Goal: Check status: Check status

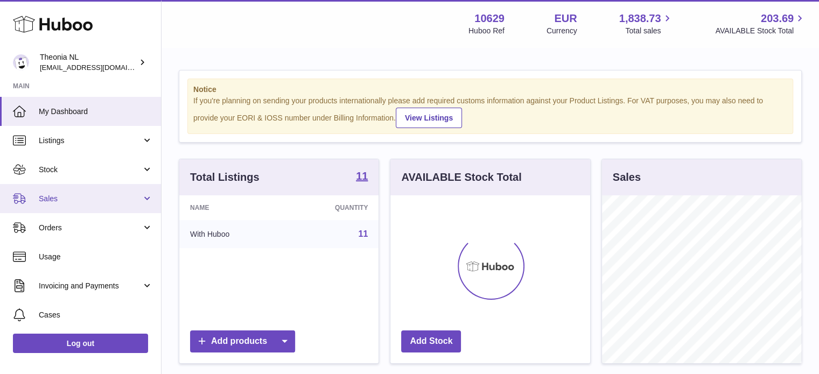
scroll to position [168, 200]
click at [92, 205] on link "Sales" at bounding box center [80, 198] width 161 height 29
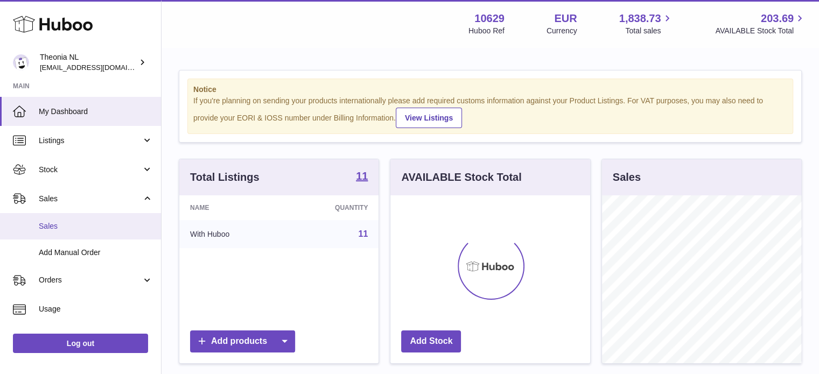
click at [84, 224] on span "Sales" at bounding box center [96, 226] width 114 height 10
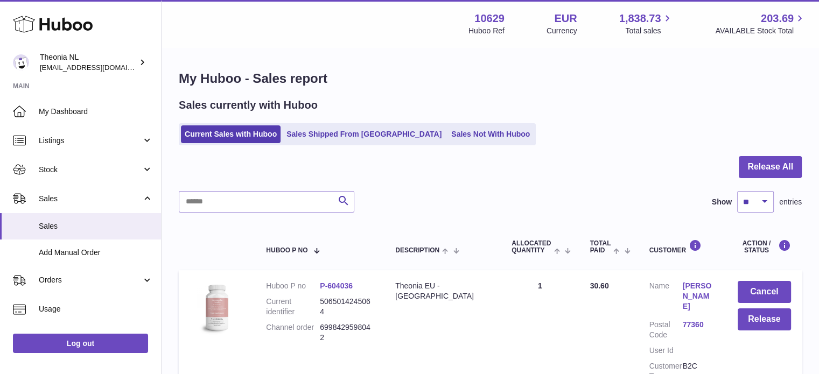
click at [349, 124] on ul "Current Sales with Huboo Sales Shipped From Huboo Sales Not With Huboo" at bounding box center [357, 134] width 357 height 22
click at [348, 128] on link "Sales Shipped From [GEOGRAPHIC_DATA]" at bounding box center [364, 134] width 163 height 18
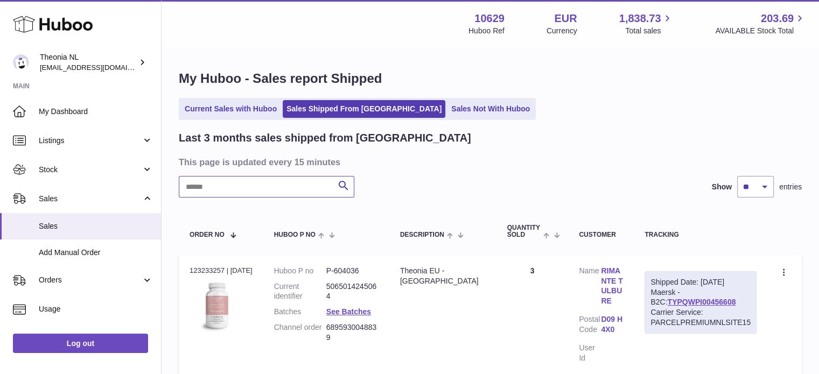
click at [290, 195] on input "text" at bounding box center [267, 187] width 176 height 22
paste input "**********"
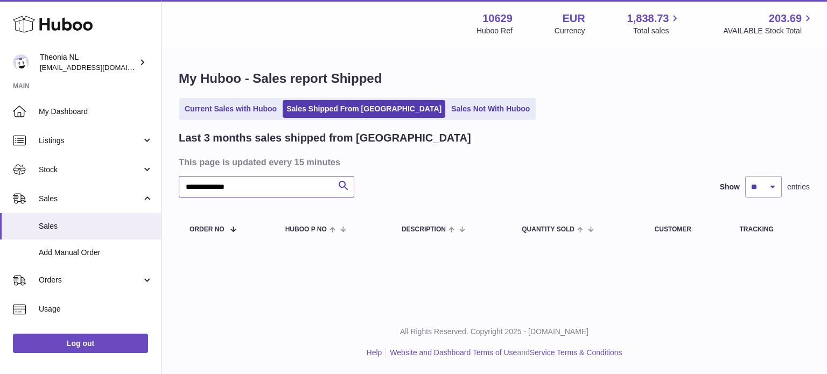
type input "**********"
click at [213, 112] on link "Current Sales with Huboo" at bounding box center [231, 109] width 100 height 18
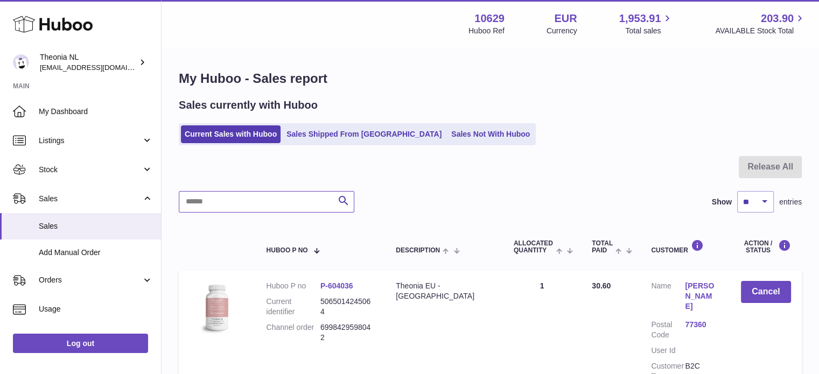
click at [289, 202] on input "text" at bounding box center [267, 202] width 176 height 22
paste input "**********"
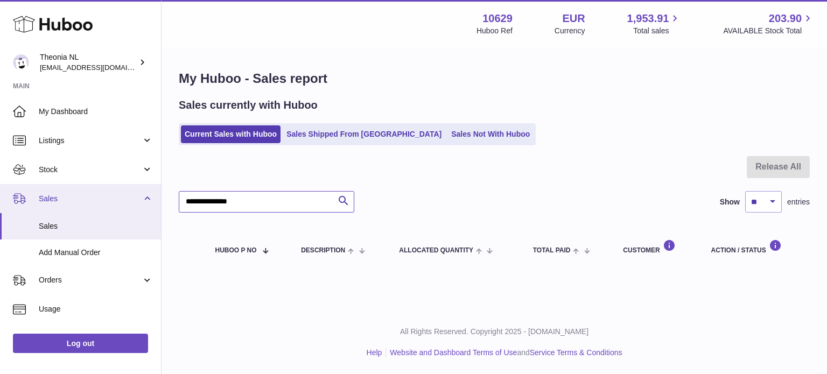
drag, startPoint x: 269, startPoint y: 201, endPoint x: 72, endPoint y: 211, distance: 197.9
click at [72, 211] on div "Huboo Theonia NL info@wholesomegoods.eu Main My Dashboard Listings Not with Hub…" at bounding box center [413, 187] width 827 height 374
paste input "text"
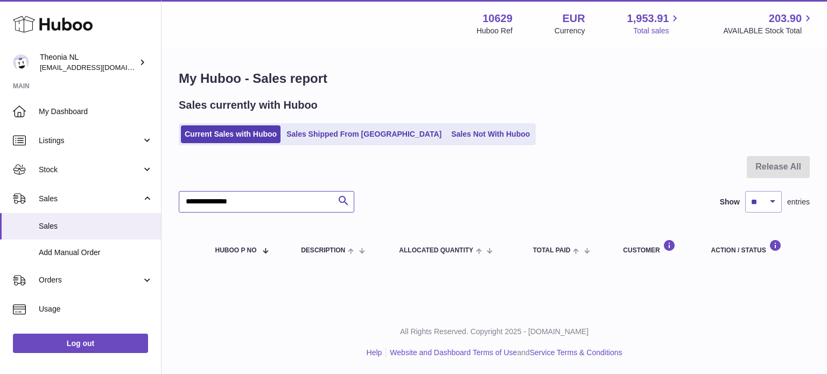
type input "**********"
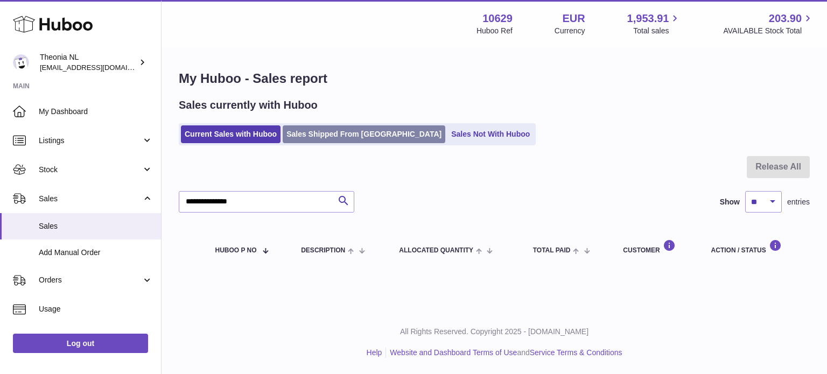
click at [340, 131] on link "Sales Shipped From [GEOGRAPHIC_DATA]" at bounding box center [364, 134] width 163 height 18
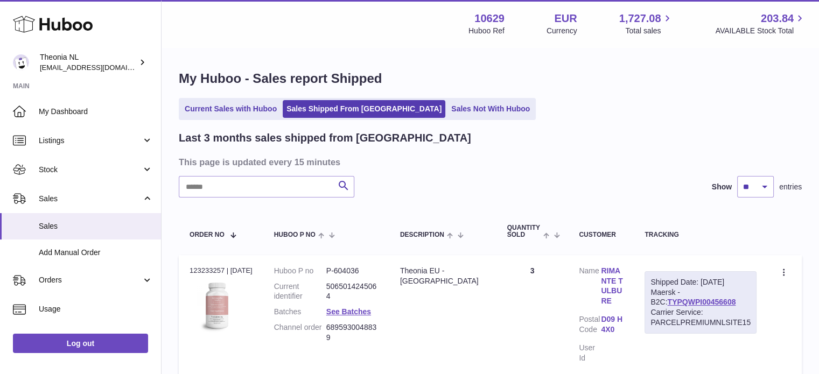
click at [276, 187] on input "text" at bounding box center [267, 187] width 176 height 22
paste input "**********"
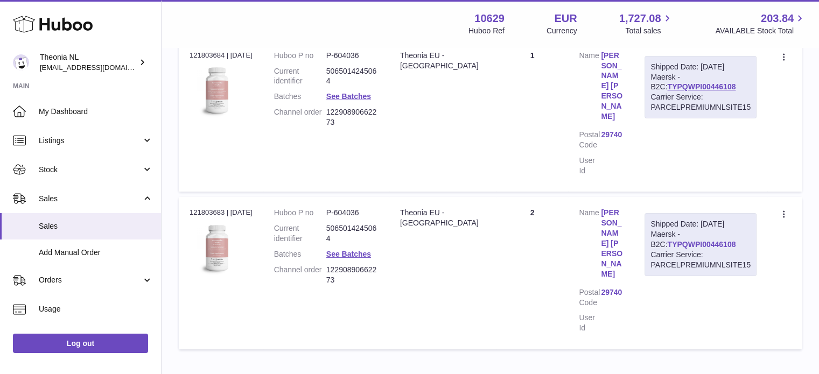
type input "**********"
click at [673, 240] on link "TYPQWPI00446108" at bounding box center [701, 244] width 68 height 9
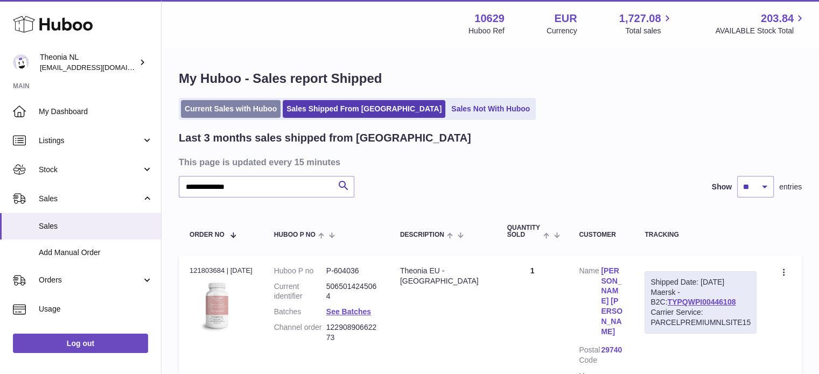
click at [232, 117] on link "Current Sales with Huboo" at bounding box center [231, 109] width 100 height 18
click at [232, 113] on link "Current Sales with Huboo" at bounding box center [231, 109] width 100 height 18
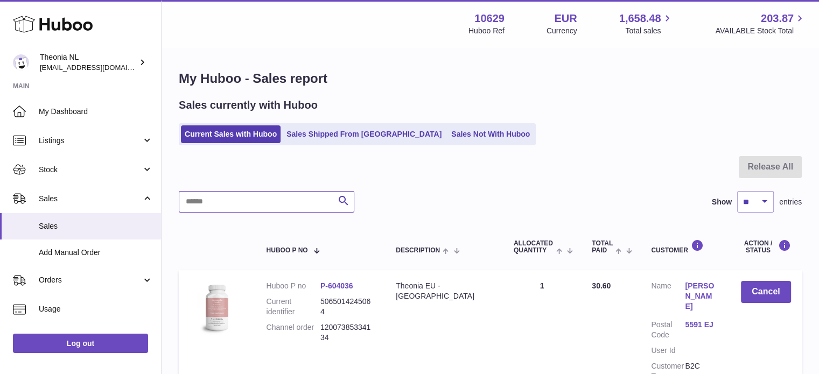
click at [261, 202] on input "text" at bounding box center [267, 202] width 176 height 22
paste input "**********"
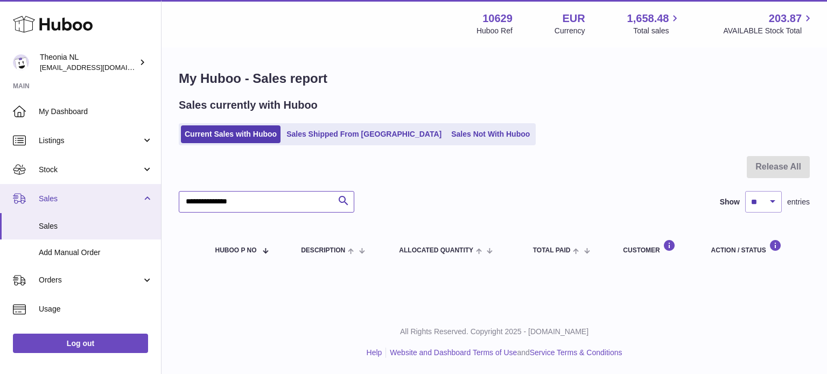
click at [62, 195] on div "Huboo Theonia NL info@wholesomegoods.eu Main My Dashboard Listings Not with Hub…" at bounding box center [413, 187] width 827 height 374
paste input "text"
drag, startPoint x: 249, startPoint y: 207, endPoint x: 37, endPoint y: 211, distance: 212.2
click at [45, 211] on div "Huboo Theonia NL info@wholesomegoods.eu Main My Dashboard Listings Not with Hub…" at bounding box center [413, 187] width 827 height 374
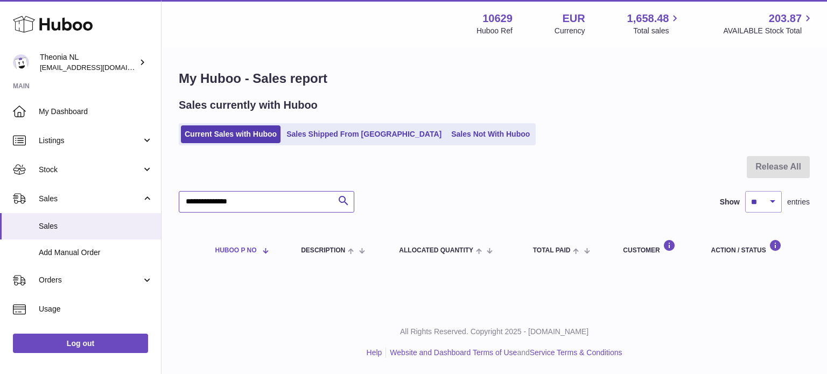
paste input "text"
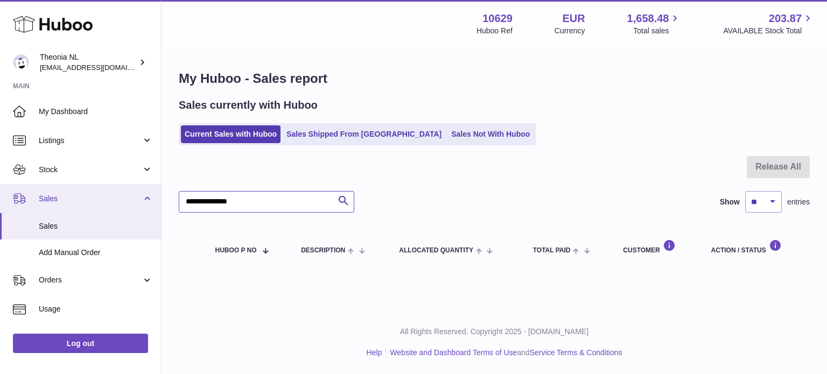
drag, startPoint x: 191, startPoint y: 199, endPoint x: 50, endPoint y: 185, distance: 141.3
click at [50, 185] on div "Huboo Theonia NL info@wholesomegoods.eu Main My Dashboard Listings Not with Hub…" at bounding box center [413, 187] width 827 height 374
paste input "text"
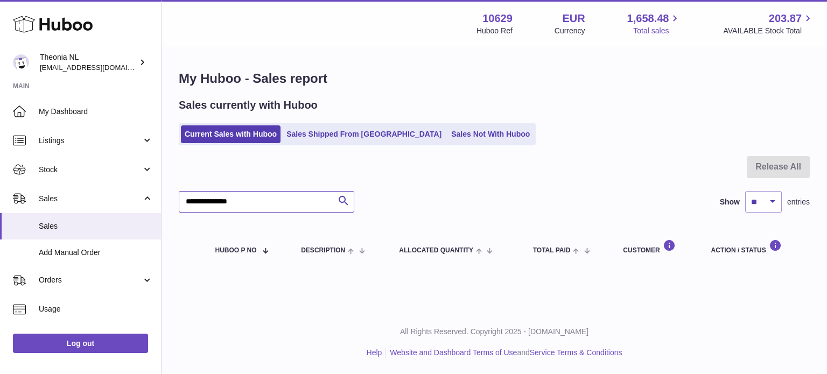
type input "**********"
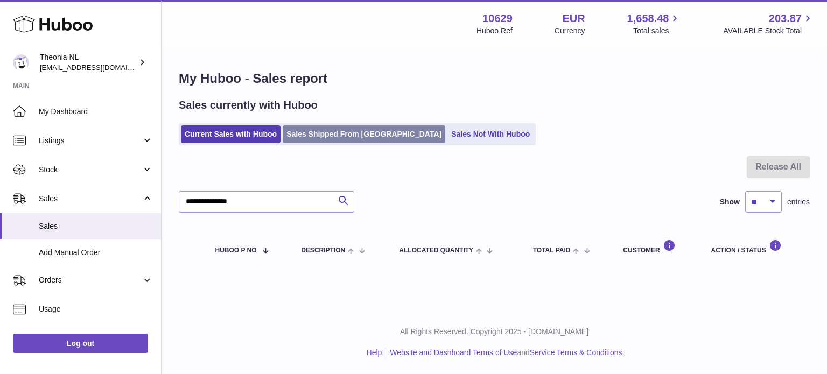
click at [353, 137] on link "Sales Shipped From [GEOGRAPHIC_DATA]" at bounding box center [364, 134] width 163 height 18
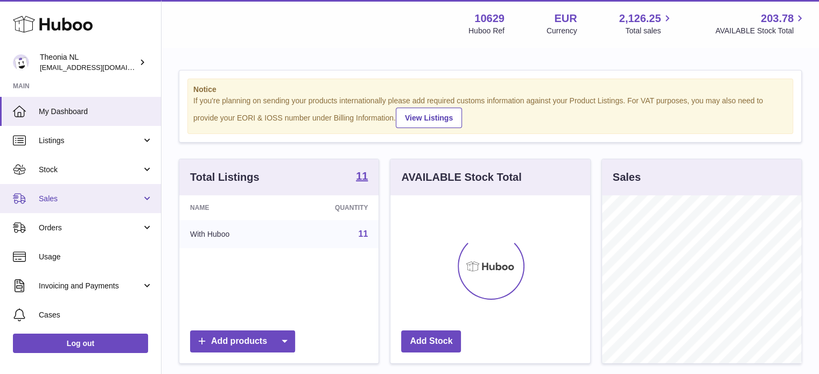
scroll to position [168, 200]
click at [97, 205] on link "Sales" at bounding box center [80, 198] width 161 height 29
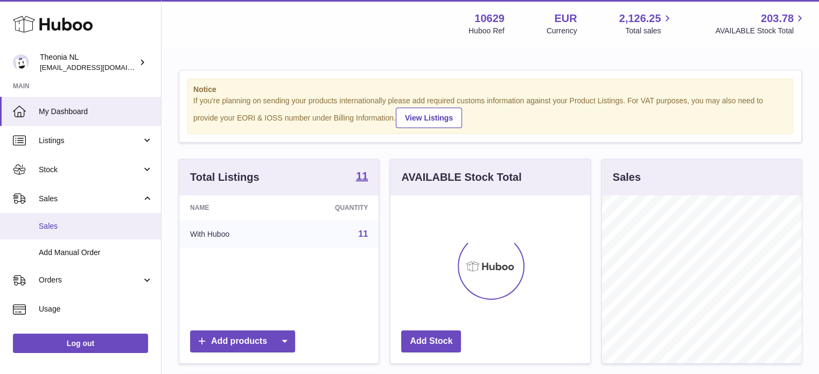
click at [106, 225] on span "Sales" at bounding box center [96, 226] width 114 height 10
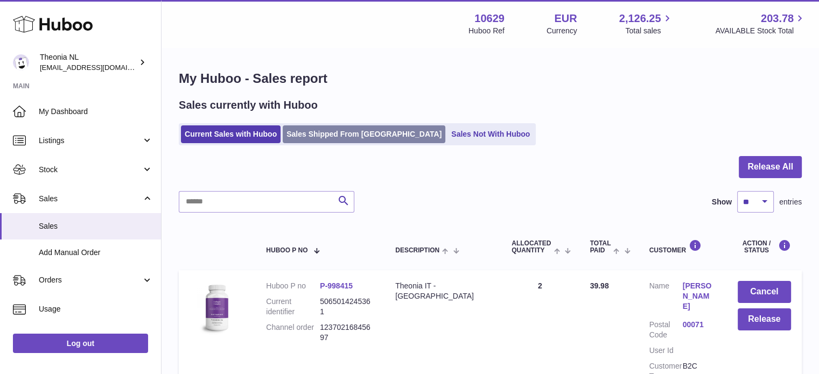
click at [331, 135] on link "Sales Shipped From [GEOGRAPHIC_DATA]" at bounding box center [364, 134] width 163 height 18
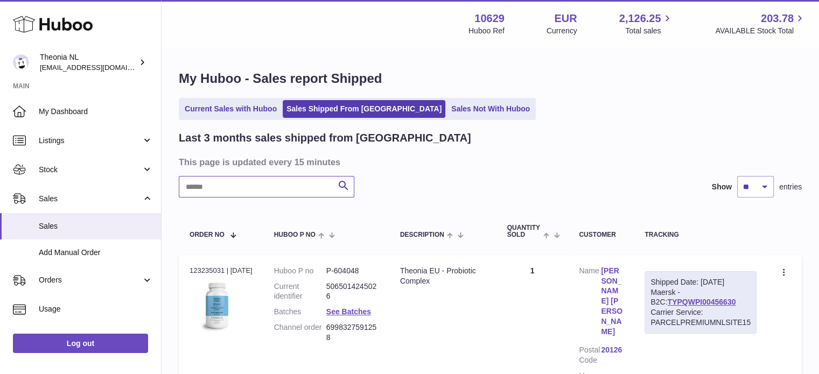
click at [288, 182] on input "text" at bounding box center [267, 187] width 176 height 22
paste input "**********"
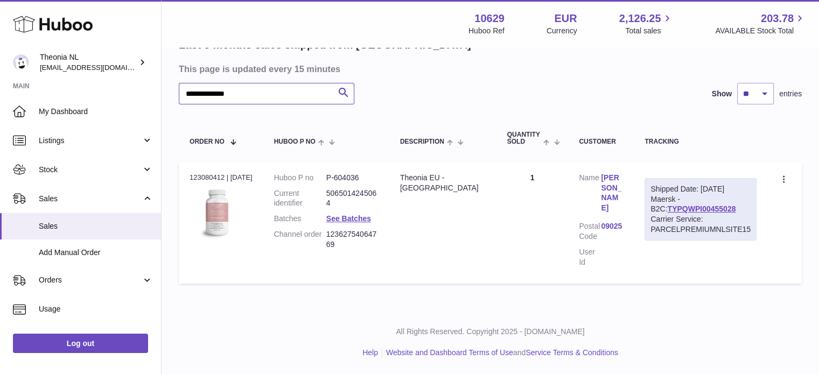
scroll to position [82, 0]
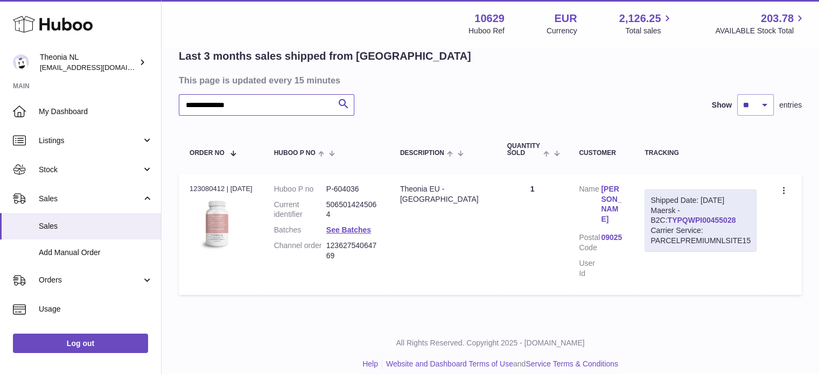
type input "**********"
click at [702, 216] on link "TYPQWPI00455028" at bounding box center [701, 220] width 68 height 9
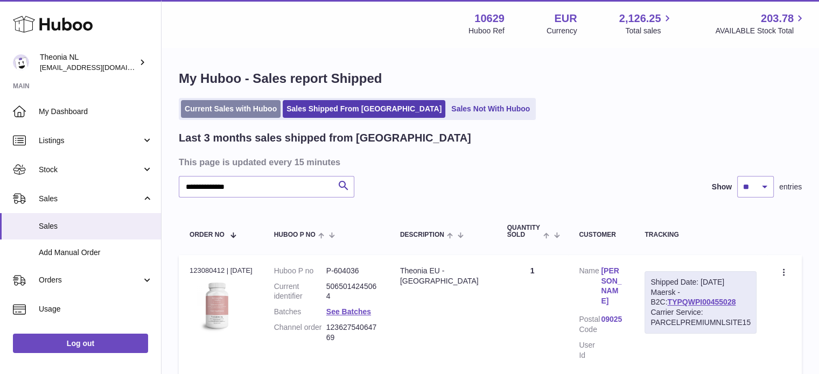
click at [238, 116] on link "Current Sales with Huboo" at bounding box center [231, 109] width 100 height 18
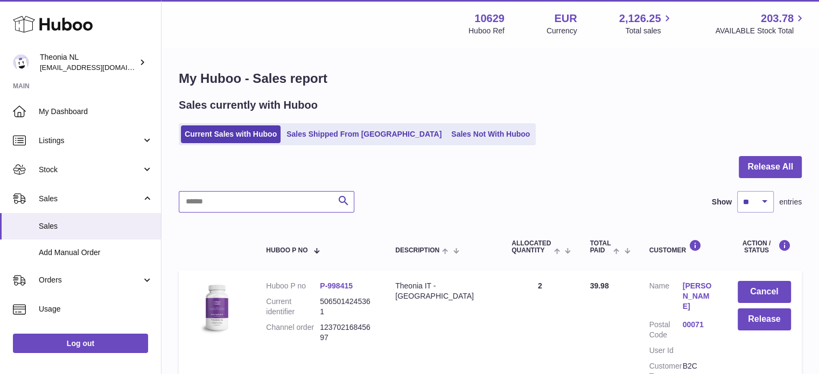
click at [254, 202] on input "text" at bounding box center [267, 202] width 176 height 22
paste input "**********"
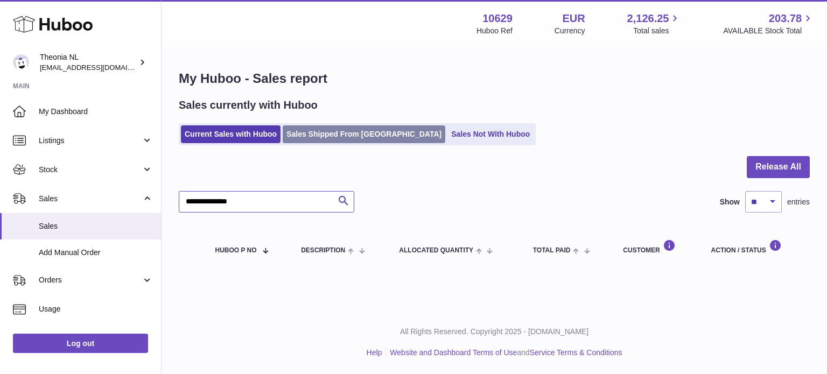
type input "**********"
click at [324, 135] on link "Sales Shipped From [GEOGRAPHIC_DATA]" at bounding box center [364, 134] width 163 height 18
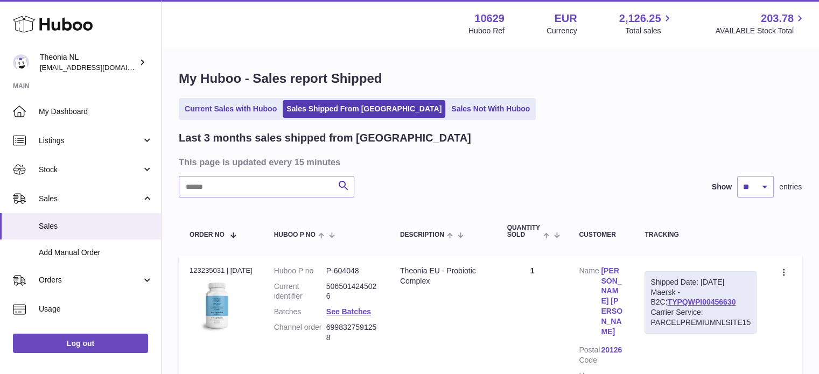
click at [288, 184] on input "text" at bounding box center [267, 187] width 176 height 22
paste input "**********"
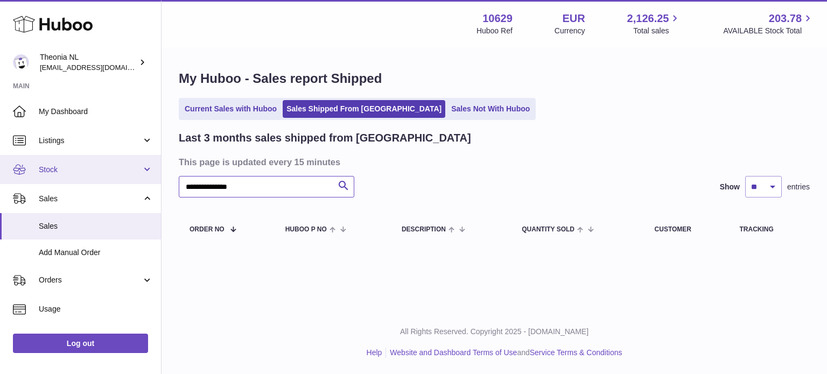
drag, startPoint x: 291, startPoint y: 187, endPoint x: 94, endPoint y: 180, distance: 196.7
click at [99, 181] on div "**********" at bounding box center [413, 187] width 827 height 374
paste input "text"
type input "**********"
click at [248, 109] on link "Current Sales with Huboo" at bounding box center [231, 109] width 100 height 18
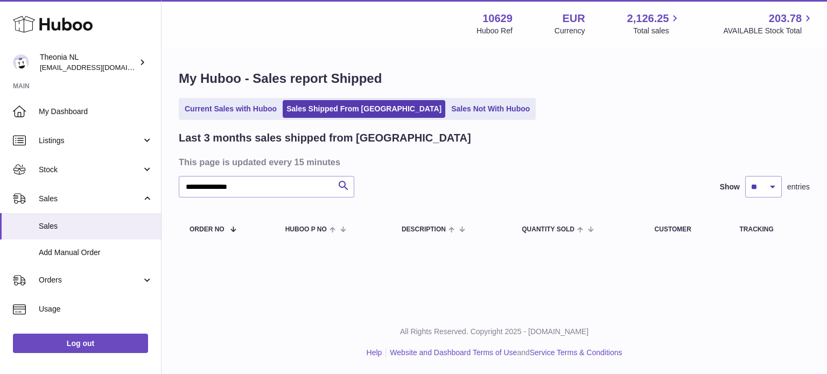
click at [248, 109] on link "Current Sales with Huboo" at bounding box center [231, 109] width 100 height 18
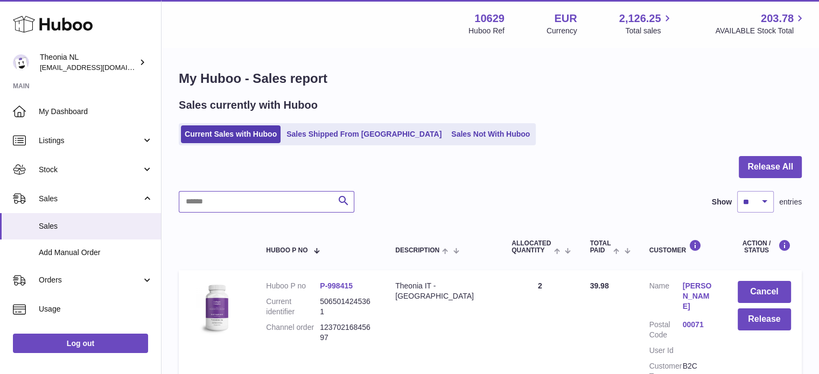
click at [274, 212] on input "text" at bounding box center [267, 202] width 176 height 22
paste input "**********"
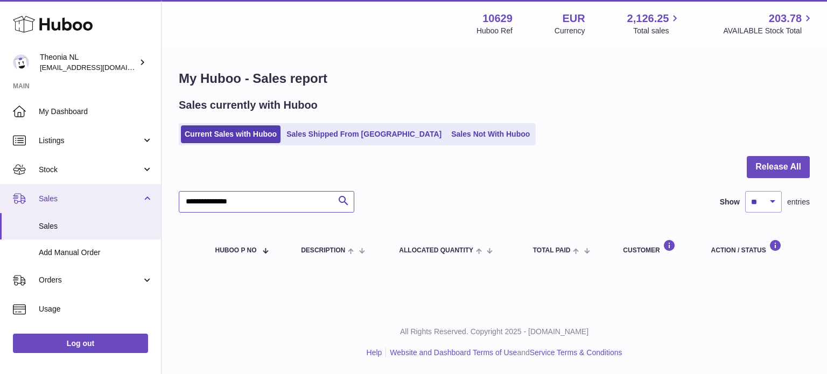
drag, startPoint x: 263, startPoint y: 208, endPoint x: 62, endPoint y: 201, distance: 200.4
click at [63, 201] on div "Huboo Theonia NL info@wholesomegoods.eu Main My Dashboard Listings Not with Hub…" at bounding box center [413, 187] width 827 height 374
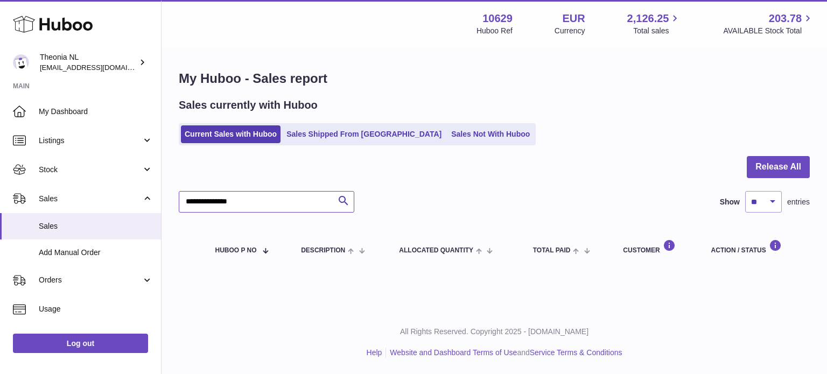
paste input "text"
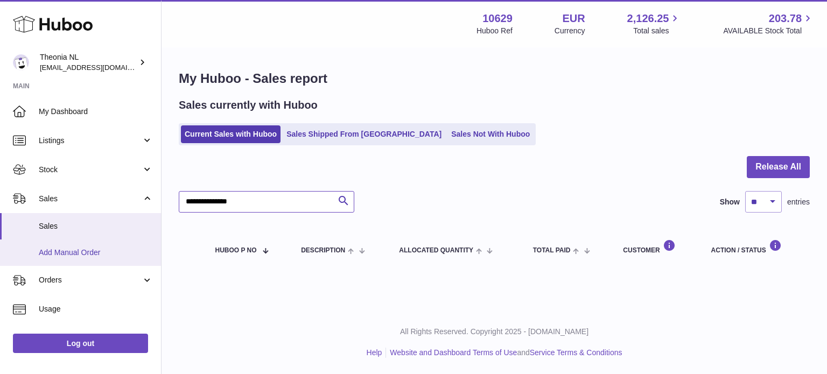
drag, startPoint x: 198, startPoint y: 206, endPoint x: 139, endPoint y: 241, distance: 68.1
click at [71, 198] on div "Huboo Theonia NL info@wholesomegoods.eu Main My Dashboard Listings Not with Hub…" at bounding box center [413, 187] width 827 height 374
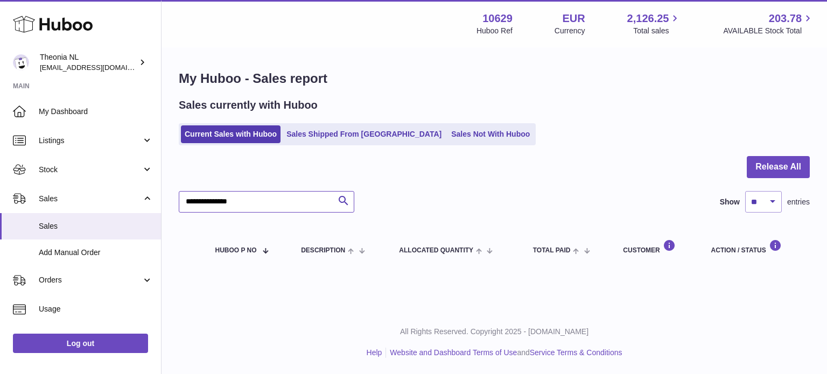
paste input "text"
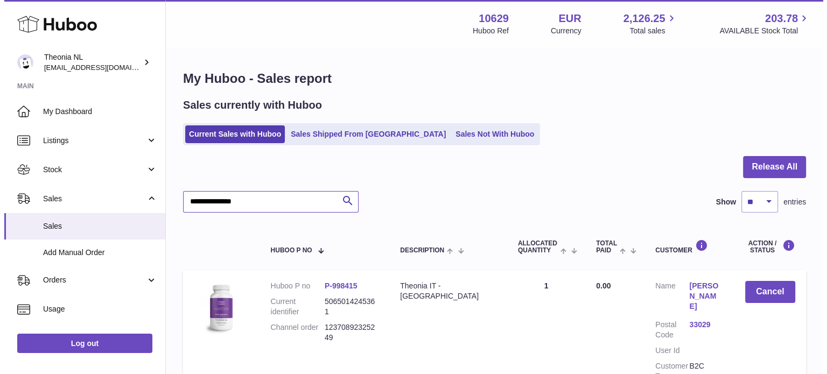
scroll to position [103, 0]
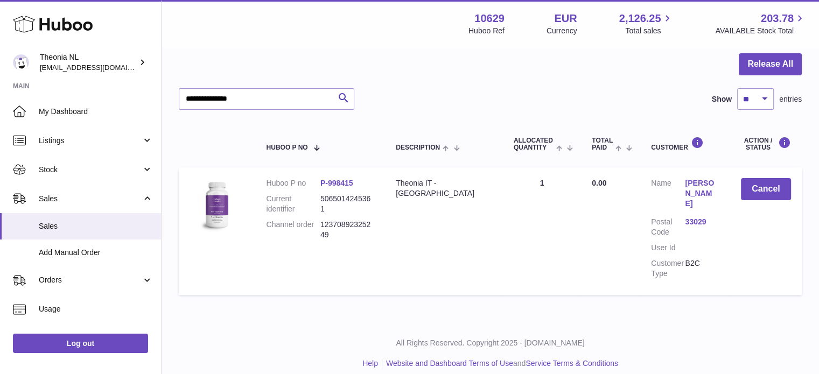
click at [695, 217] on link "33029" at bounding box center [702, 222] width 34 height 10
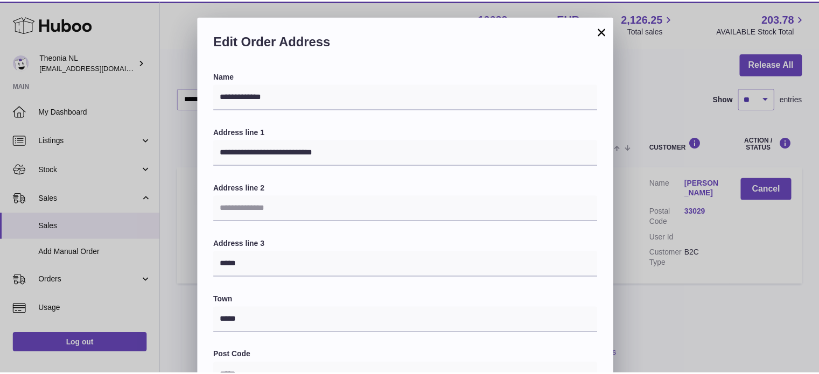
scroll to position [304, 0]
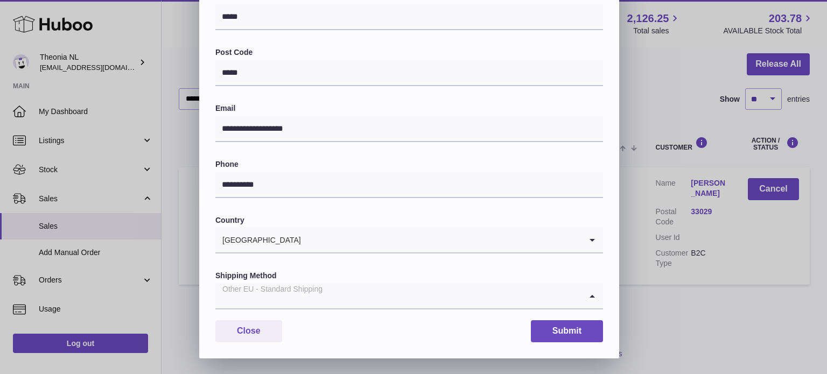
click at [321, 292] on div "Other EU - Standard Shipping" at bounding box center [398, 296] width 366 height 25
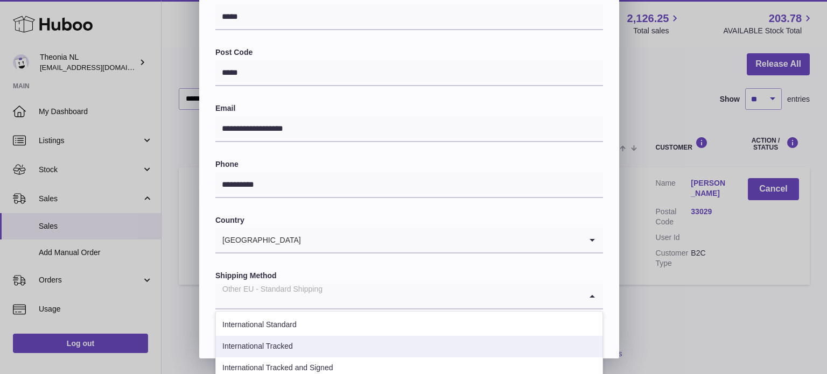
click at [296, 341] on li "International Tracked" at bounding box center [409, 347] width 387 height 22
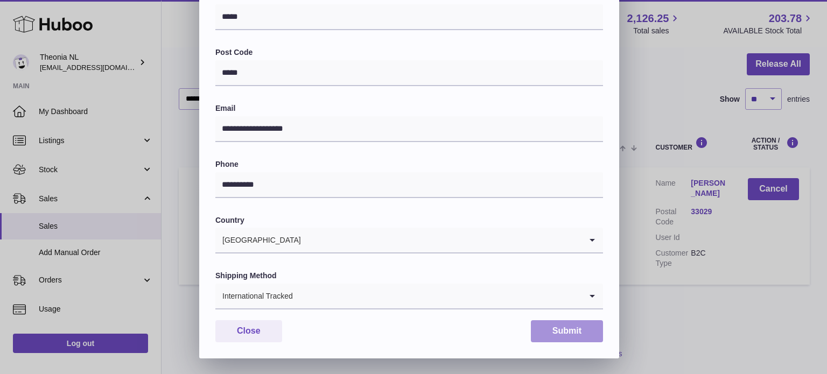
click at [564, 337] on button "Submit" at bounding box center [567, 331] width 72 height 22
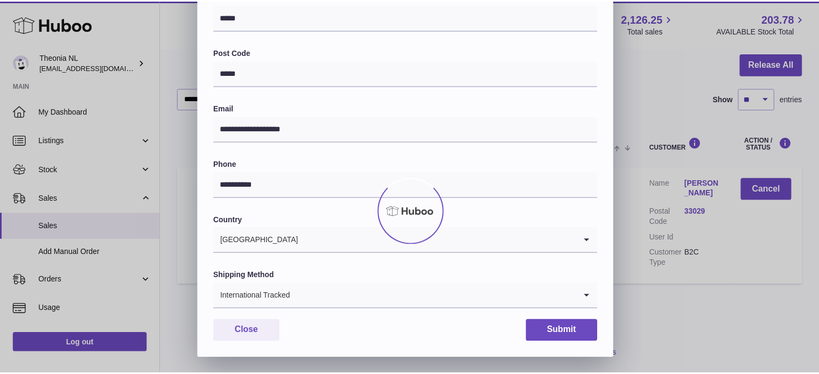
scroll to position [0, 0]
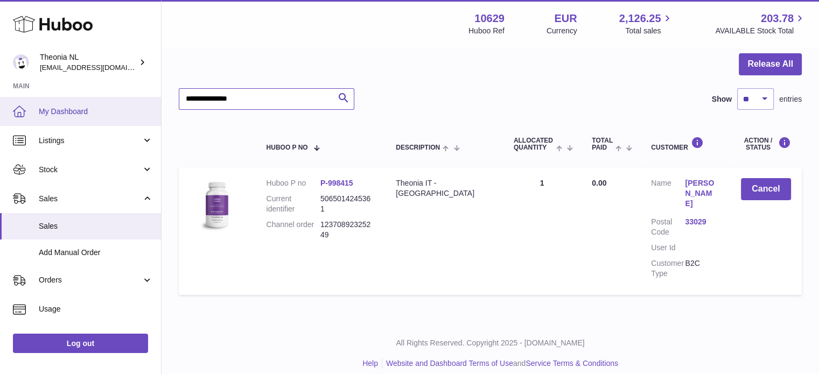
drag, startPoint x: 241, startPoint y: 107, endPoint x: 39, endPoint y: 106, distance: 201.4
click at [47, 109] on div "Huboo Theonia NL info@wholesomegoods.eu Main My Dashboard Listings Not with Hub…" at bounding box center [409, 141] width 819 height 488
paste input "text"
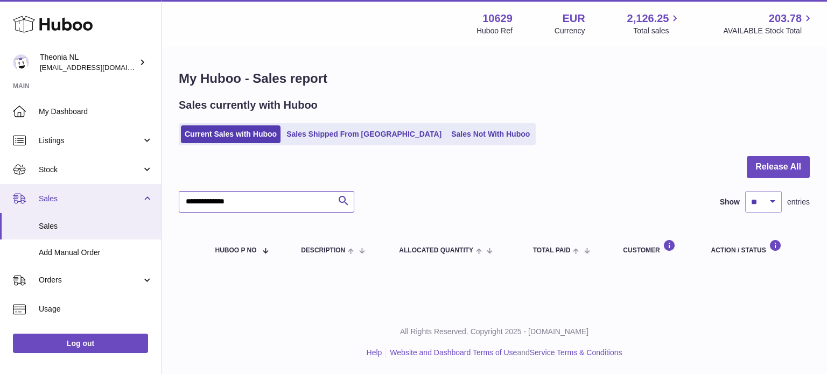
drag, startPoint x: 292, startPoint y: 200, endPoint x: 116, endPoint y: 186, distance: 177.2
click at [121, 186] on div "Huboo Theonia NL info@wholesomegoods.eu Main My Dashboard Listings Not with Hub…" at bounding box center [413, 187] width 827 height 374
paste input "*"
drag, startPoint x: 293, startPoint y: 199, endPoint x: 6, endPoint y: 191, distance: 287.2
click at [9, 191] on div "Huboo Theonia NL info@wholesomegoods.eu Main My Dashboard Listings Not with Hub…" at bounding box center [413, 187] width 827 height 374
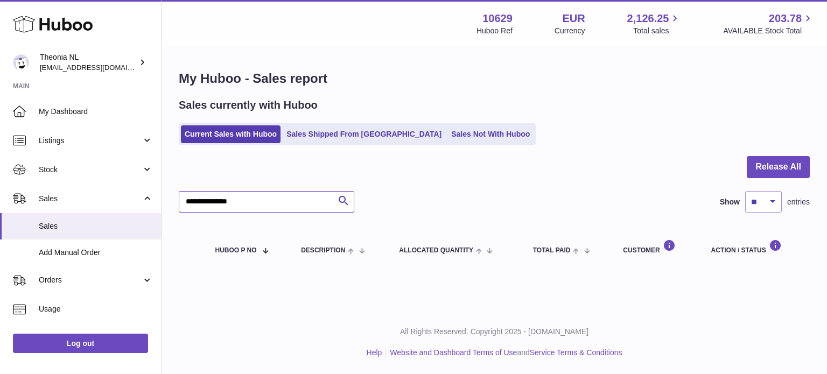
paste input "text"
type input "**********"
click at [317, 124] on ul "Current Sales with Huboo Sales Shipped From Huboo Sales Not With Huboo" at bounding box center [357, 134] width 357 height 22
click at [316, 127] on link "Sales Shipped From [GEOGRAPHIC_DATA]" at bounding box center [364, 134] width 163 height 18
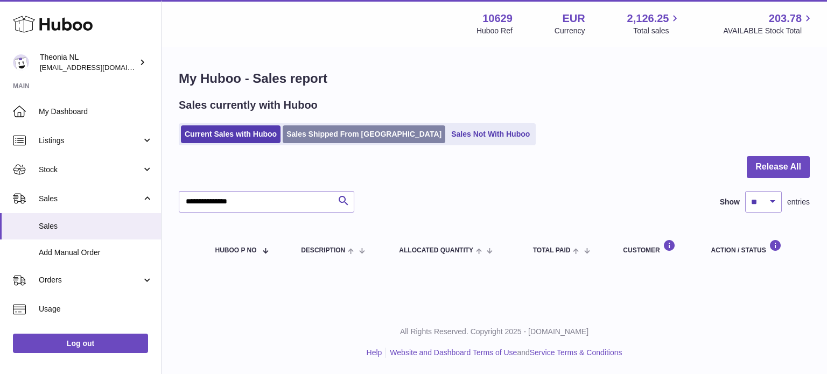
click at [316, 127] on link "Sales Shipped From [GEOGRAPHIC_DATA]" at bounding box center [364, 134] width 163 height 18
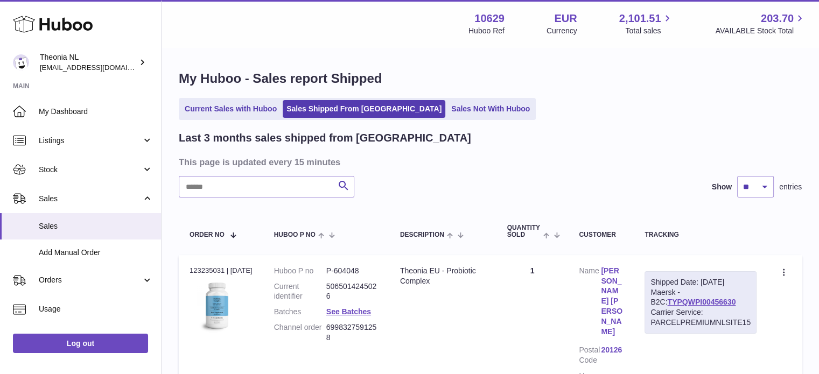
drag, startPoint x: 270, startPoint y: 172, endPoint x: 271, endPoint y: 177, distance: 5.6
click at [274, 183] on input "text" at bounding box center [267, 187] width 176 height 22
paste input "**********"
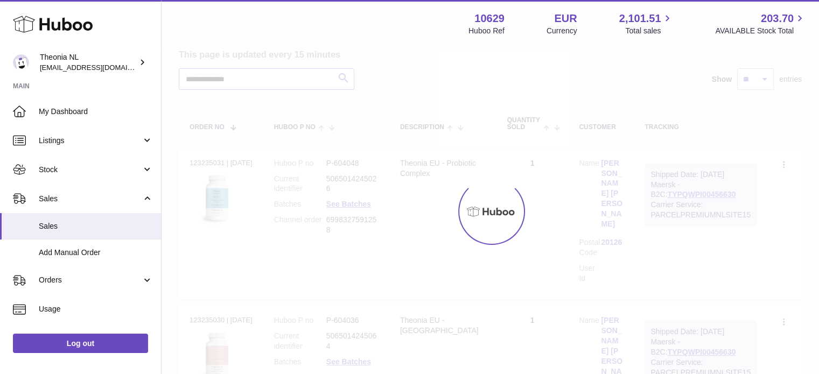
scroll to position [75, 0]
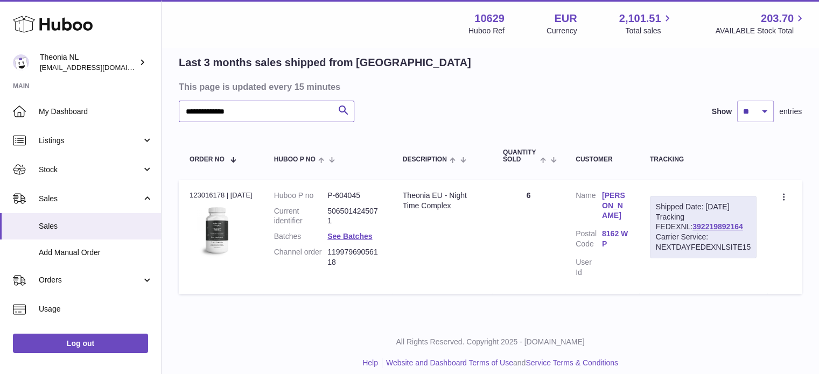
type input "**********"
click at [671, 232] on div "Shipped Date: [DATE] Tracking FEDEXNL: 392219892164 Carrier Service: NEXTDAYFED…" at bounding box center [703, 227] width 107 height 62
click at [693, 231] on link "392219892164" at bounding box center [718, 226] width 50 height 9
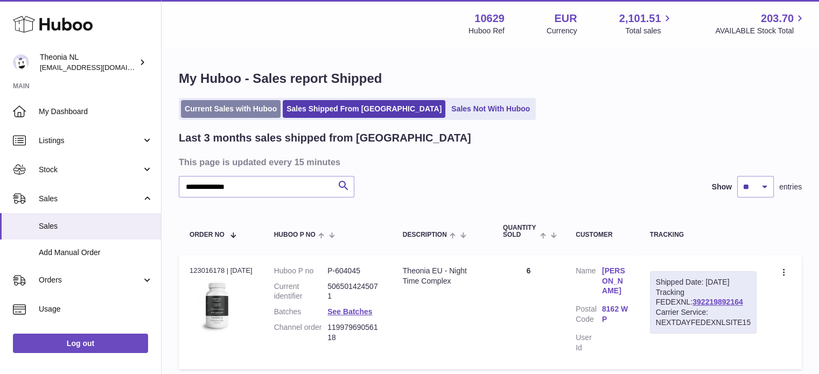
click at [231, 114] on link "Current Sales with Huboo" at bounding box center [231, 109] width 100 height 18
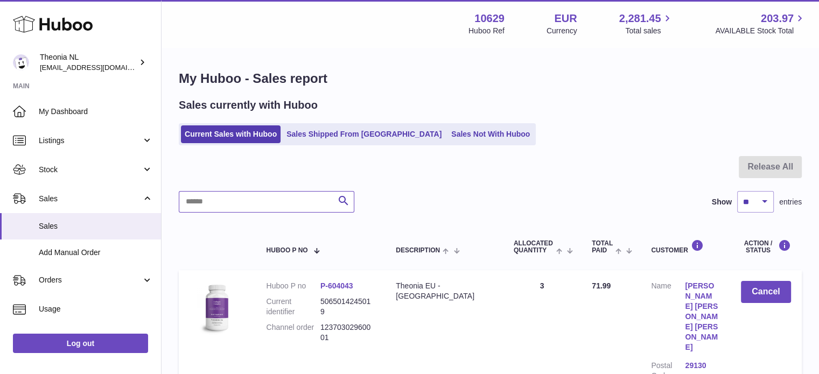
click at [241, 196] on input "text" at bounding box center [267, 202] width 176 height 22
paste input "**********"
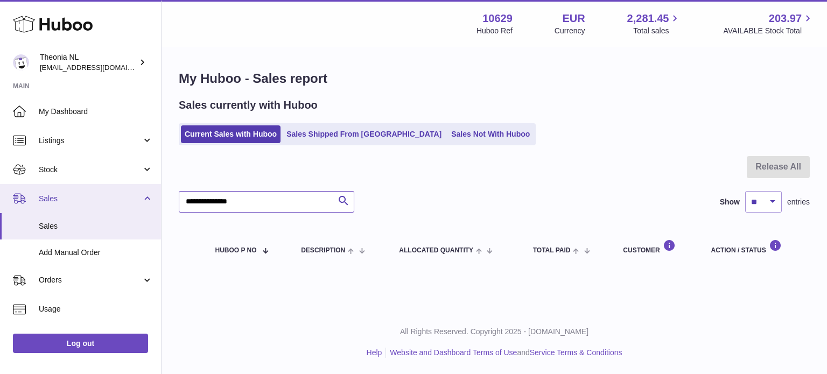
drag, startPoint x: 267, startPoint y: 205, endPoint x: 42, endPoint y: 206, distance: 225.1
click at [37, 209] on div "Huboo Theonia NL info@wholesomegoods.eu Main My Dashboard Listings Not with Hub…" at bounding box center [413, 187] width 827 height 374
paste input "text"
drag, startPoint x: 271, startPoint y: 201, endPoint x: 119, endPoint y: 202, distance: 151.9
click at [148, 202] on div "Huboo Theonia NL info@wholesomegoods.eu Main My Dashboard Listings Not with Hub…" at bounding box center [413, 187] width 827 height 374
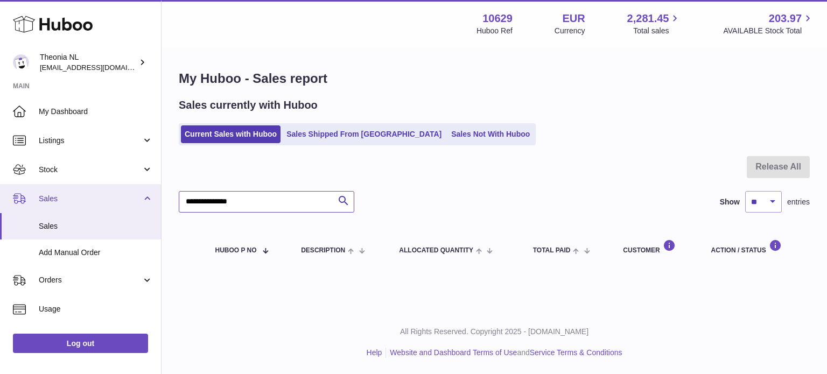
paste input "text"
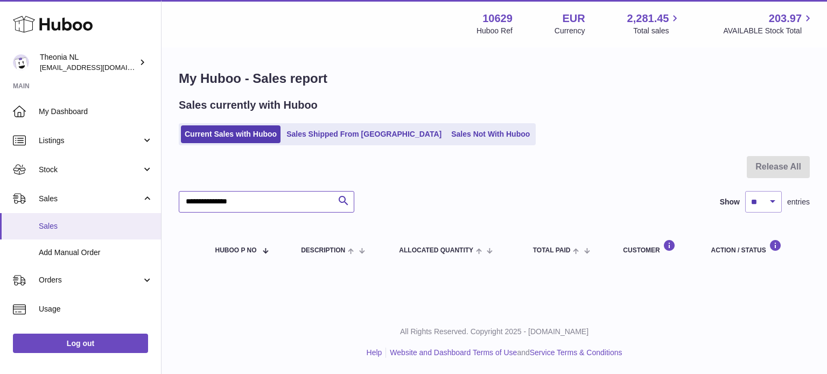
drag, startPoint x: 274, startPoint y: 202, endPoint x: 26, endPoint y: 214, distance: 248.0
click at [69, 218] on div "Huboo Theonia NL info@wholesomegoods.eu Main My Dashboard Listings Not with Hub…" at bounding box center [413, 187] width 827 height 374
paste input "text"
type input "**********"
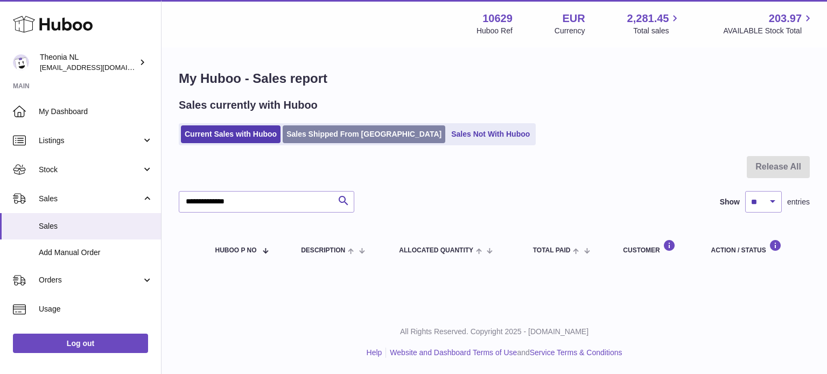
click at [343, 137] on link "Sales Shipped From [GEOGRAPHIC_DATA]" at bounding box center [364, 134] width 163 height 18
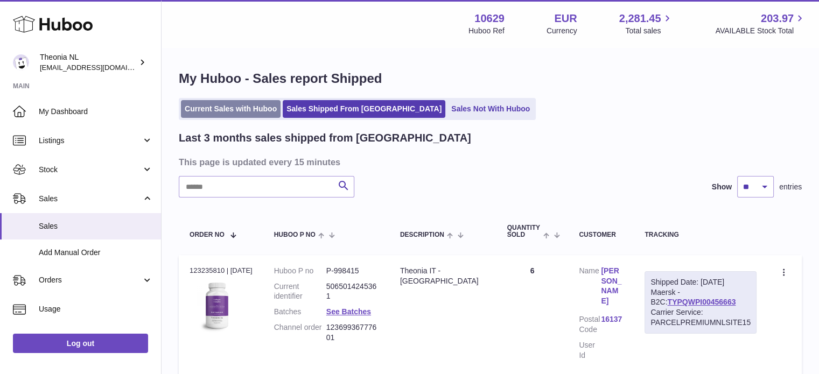
click at [269, 111] on link "Current Sales with Huboo" at bounding box center [231, 109] width 100 height 18
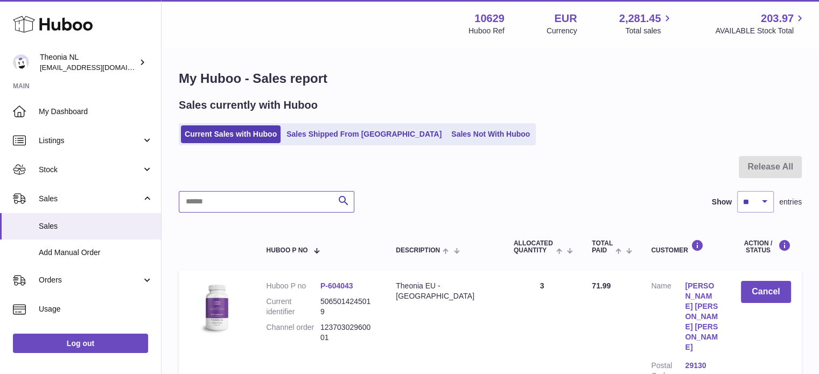
click at [299, 205] on input "text" at bounding box center [267, 202] width 176 height 22
paste input "**********"
click at [407, 217] on div "**********" at bounding box center [490, 279] width 623 height 247
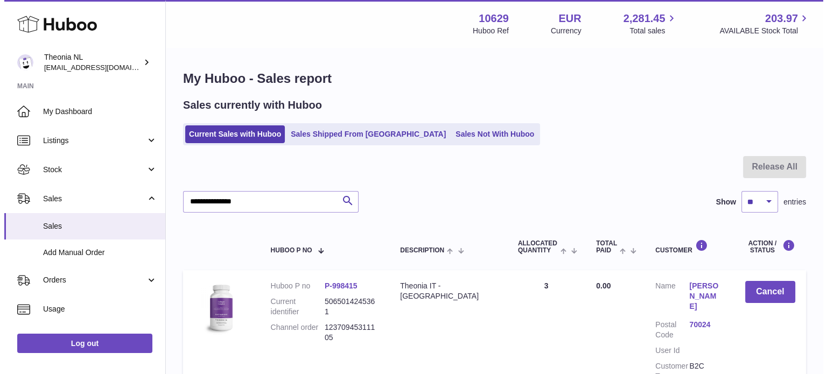
scroll to position [103, 0]
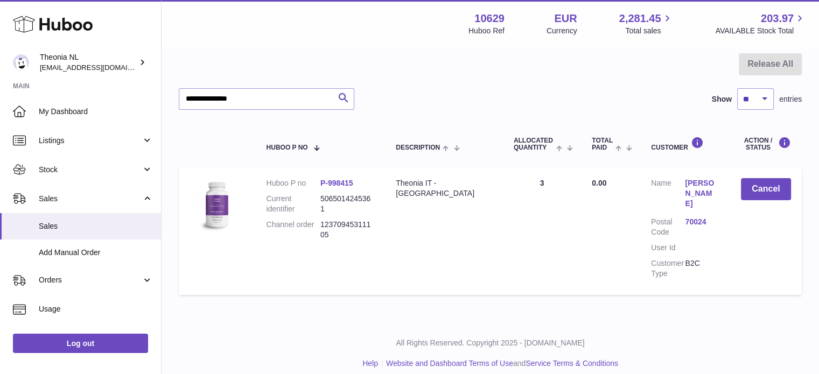
click at [685, 217] on link "70024" at bounding box center [702, 222] width 34 height 10
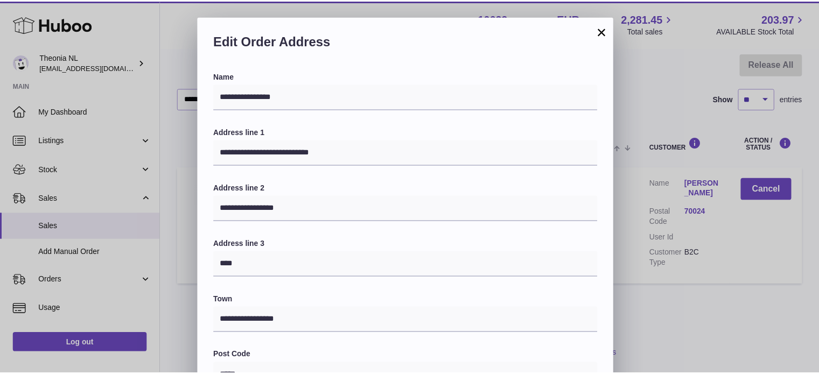
scroll to position [304, 0]
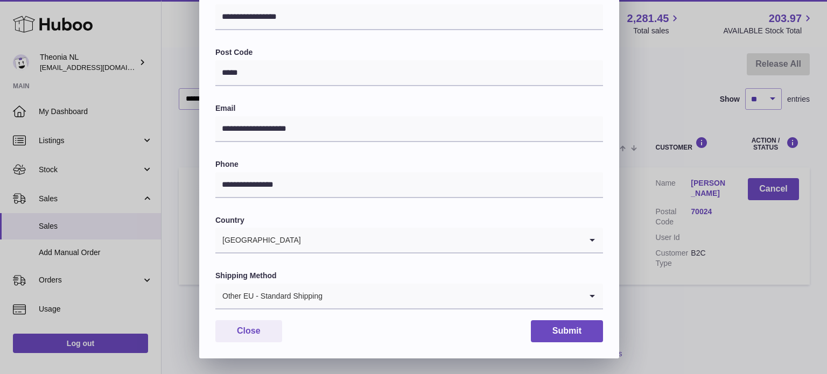
click at [287, 288] on div "Other EU - Standard Shipping" at bounding box center [398, 296] width 366 height 25
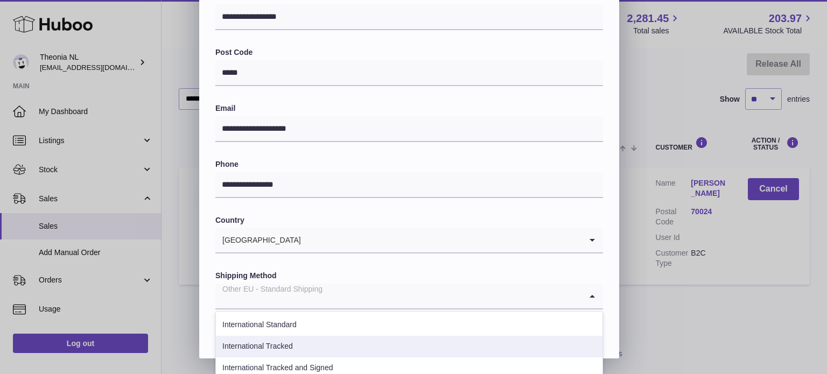
click at [293, 348] on li "International Tracked" at bounding box center [409, 347] width 387 height 22
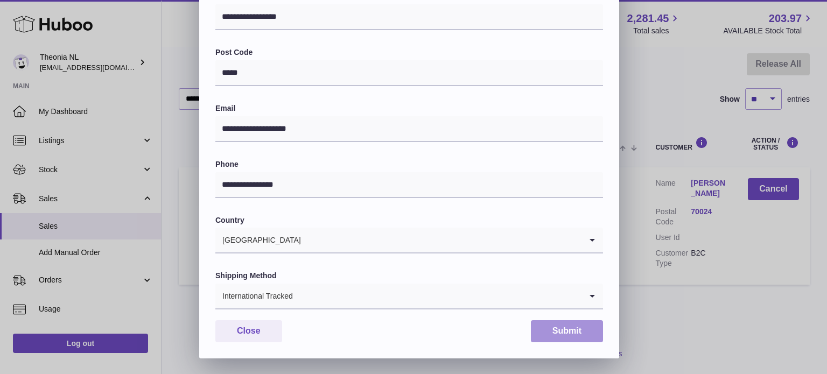
click at [560, 332] on button "Submit" at bounding box center [567, 331] width 72 height 22
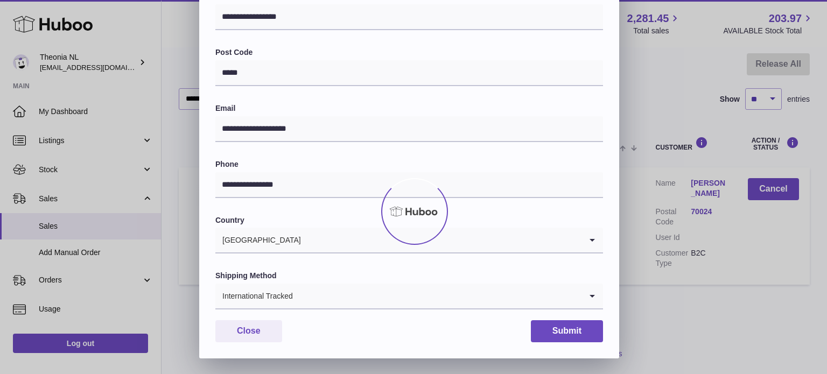
scroll to position [0, 0]
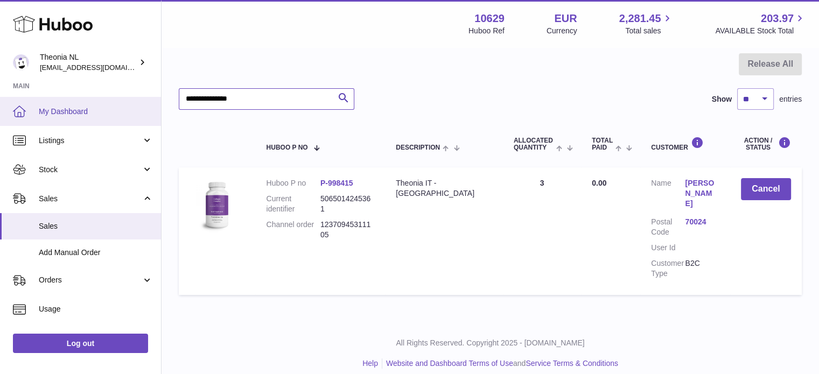
drag, startPoint x: 293, startPoint y: 92, endPoint x: 17, endPoint y: 106, distance: 276.1
click at [42, 109] on div "Huboo Theonia NL info@wholesomegoods.eu Main My Dashboard Listings Not with Hub…" at bounding box center [409, 141] width 819 height 488
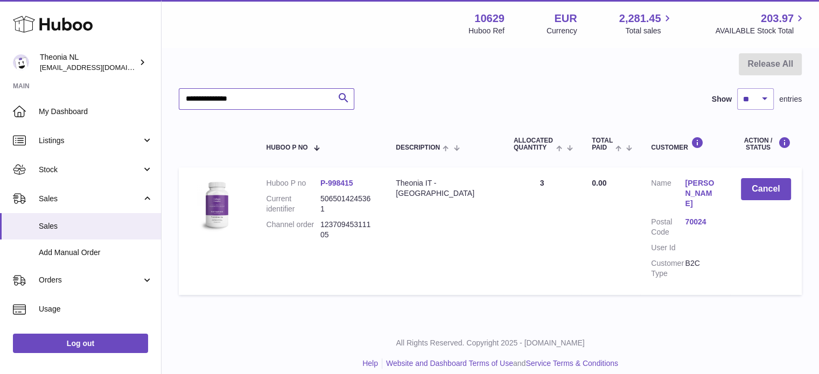
paste input "text"
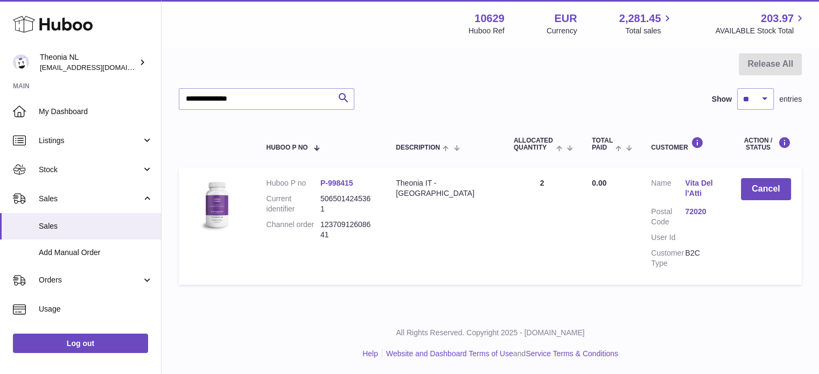
click at [697, 207] on link "72020" at bounding box center [702, 212] width 34 height 10
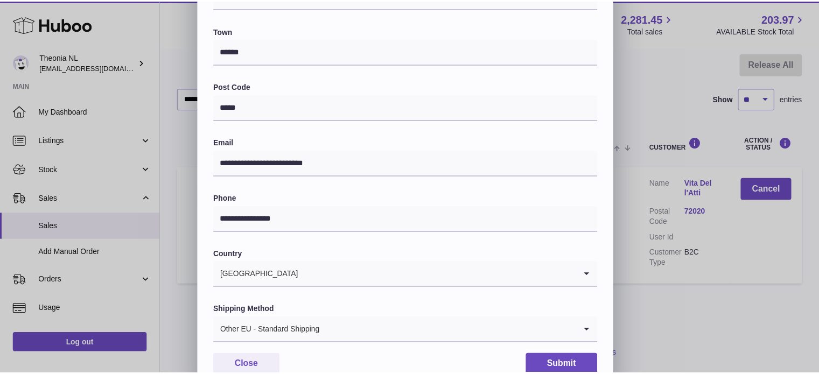
scroll to position [304, 0]
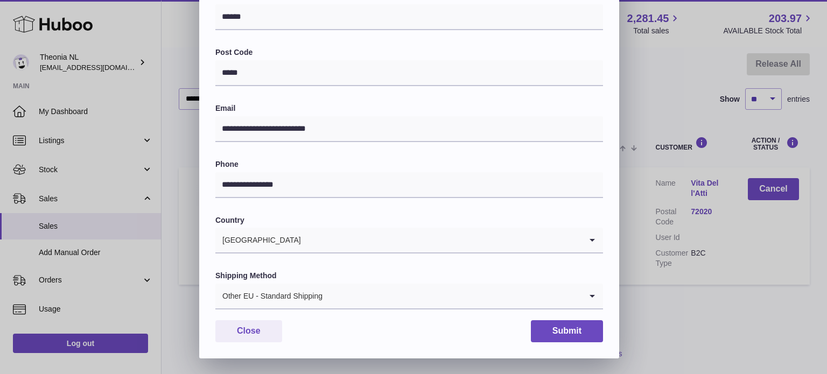
drag, startPoint x: 321, startPoint y: 275, endPoint x: 315, endPoint y: 297, distance: 23.0
click at [321, 277] on label "Shipping Method" at bounding box center [409, 276] width 388 height 10
click at [315, 297] on div "Other EU - Standard Shipping" at bounding box center [398, 296] width 366 height 25
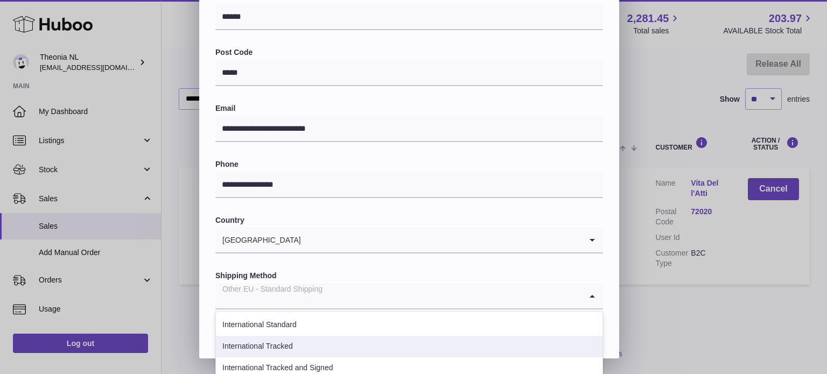
click at [323, 352] on li "International Tracked" at bounding box center [409, 347] width 387 height 22
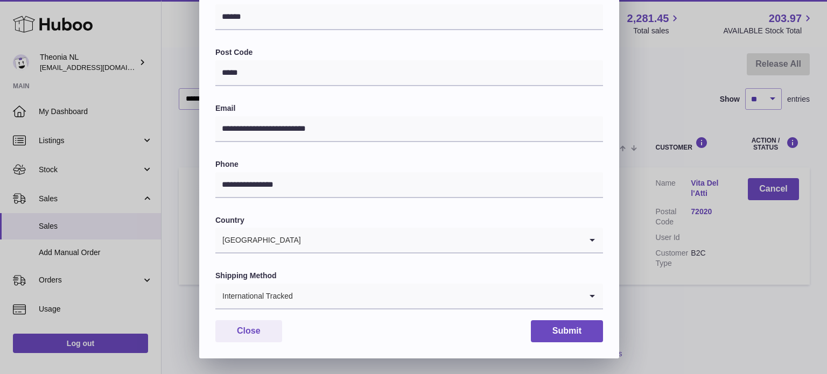
drag, startPoint x: 568, startPoint y: 347, endPoint x: 564, endPoint y: 332, distance: 14.9
click at [568, 346] on div "**********" at bounding box center [409, 62] width 420 height 591
click at [567, 330] on button "Submit" at bounding box center [567, 331] width 72 height 22
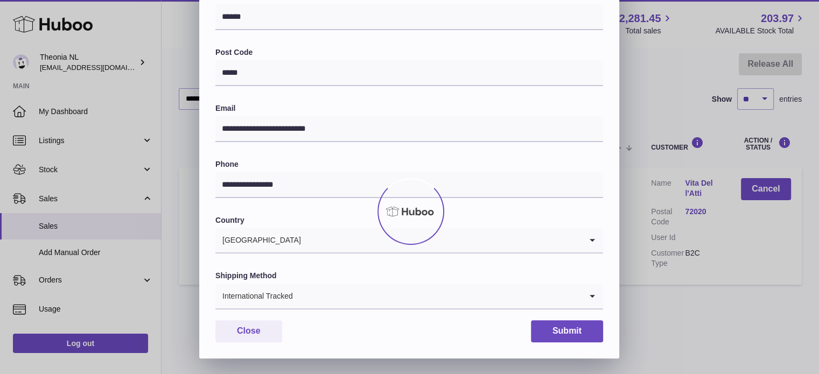
scroll to position [0, 0]
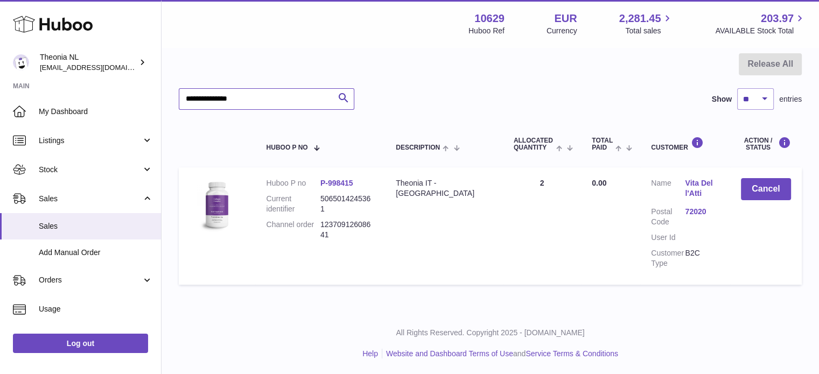
click at [140, 101] on div "Huboo Theonia NL info@wholesomegoods.eu Main My Dashboard Listings Not with Hub…" at bounding box center [409, 136] width 819 height 478
paste input "text"
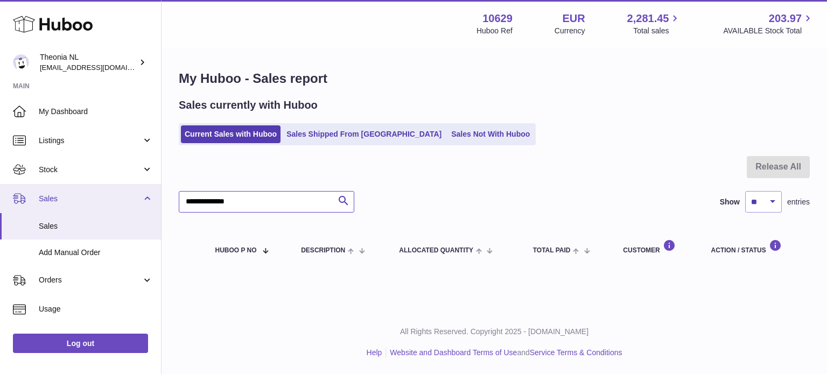
click at [28, 211] on div "Huboo Theonia NL info@wholesomegoods.eu Main My Dashboard Listings Not with Hub…" at bounding box center [413, 187] width 827 height 374
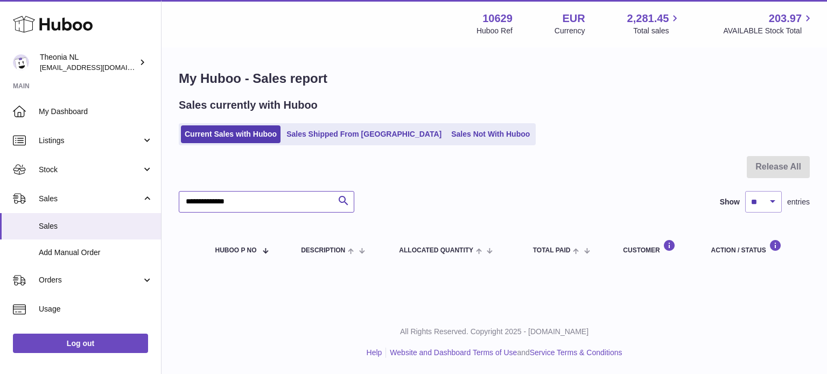
paste input "*"
click at [424, 373] on div "All Rights Reserved. Copyright 2025 - Huboo.co.uk Help Website and Dashboard Te…" at bounding box center [495, 343] width 666 height 64
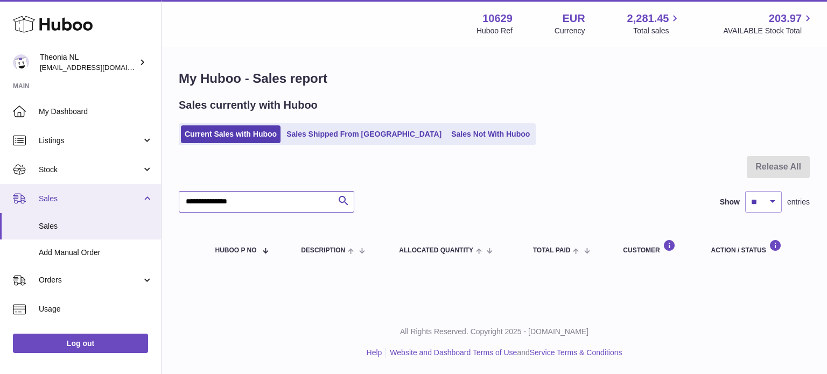
drag, startPoint x: 236, startPoint y: 208, endPoint x: 0, endPoint y: 201, distance: 236.0
click at [11, 205] on div "Huboo Theonia NL info@wholesomegoods.eu Main My Dashboard Listings Not with Hub…" at bounding box center [413, 187] width 827 height 374
paste input "text"
drag, startPoint x: 289, startPoint y: 211, endPoint x: 79, endPoint y: 197, distance: 211.0
click at [79, 197] on div "Huboo Theonia NL info@wholesomegoods.eu Main My Dashboard Listings Not with Hub…" at bounding box center [413, 187] width 827 height 374
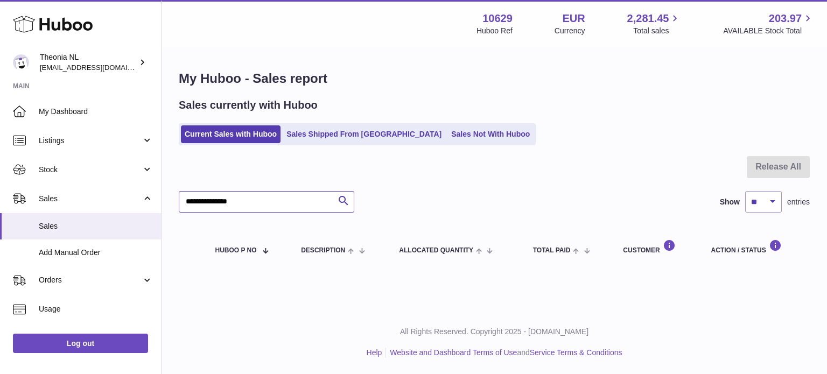
paste input "text"
type input "**********"
click at [341, 136] on link "Sales Shipped From [GEOGRAPHIC_DATA]" at bounding box center [364, 134] width 163 height 18
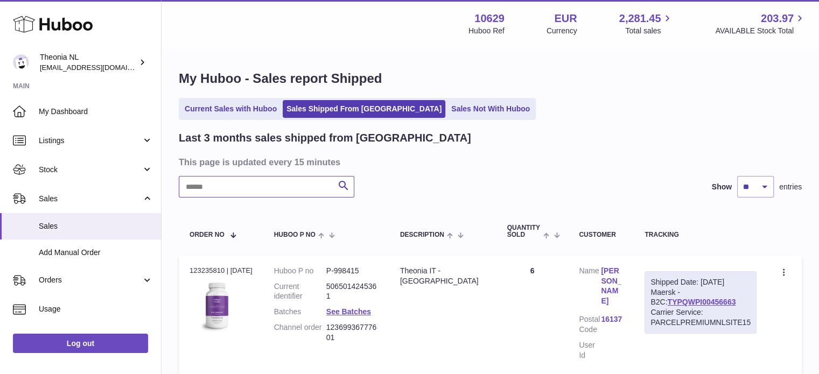
click at [293, 196] on input "text" at bounding box center [267, 187] width 176 height 22
paste input "**********"
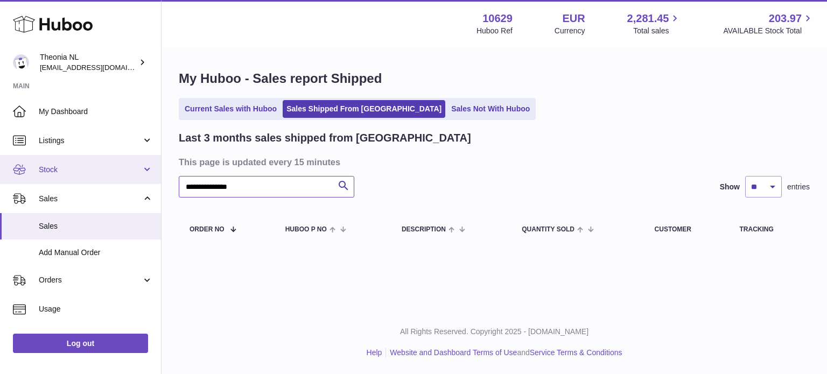
drag, startPoint x: 298, startPoint y: 178, endPoint x: 91, endPoint y: 177, distance: 207.3
click at [92, 178] on div "**********" at bounding box center [413, 187] width 827 height 374
paste input "text"
drag, startPoint x: 294, startPoint y: 179, endPoint x: 73, endPoint y: 173, distance: 220.4
click at [80, 176] on div "**********" at bounding box center [413, 187] width 827 height 374
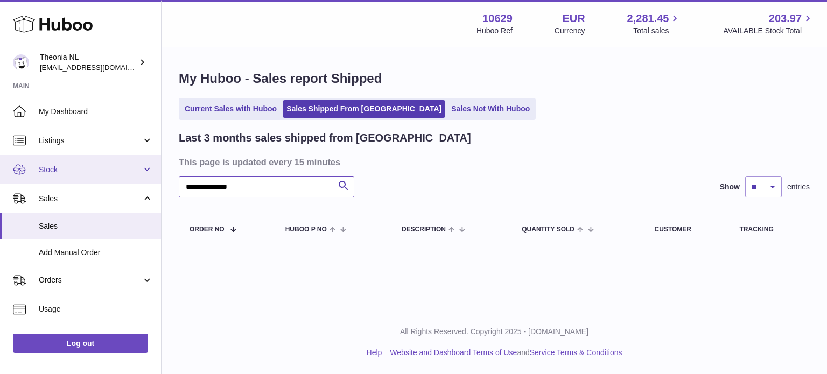
paste input "text"
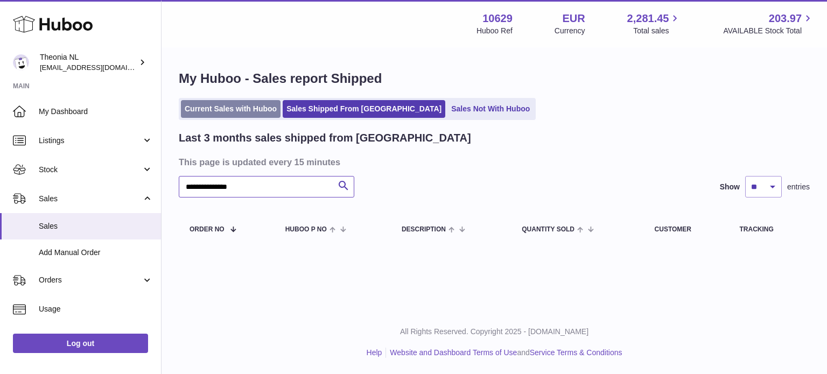
type input "**********"
click at [239, 111] on link "Current Sales with Huboo" at bounding box center [231, 109] width 100 height 18
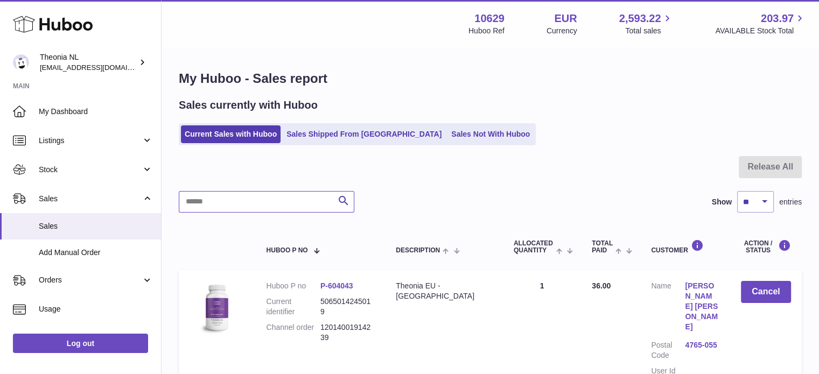
click at [312, 202] on input "text" at bounding box center [267, 202] width 176 height 22
paste input "**********"
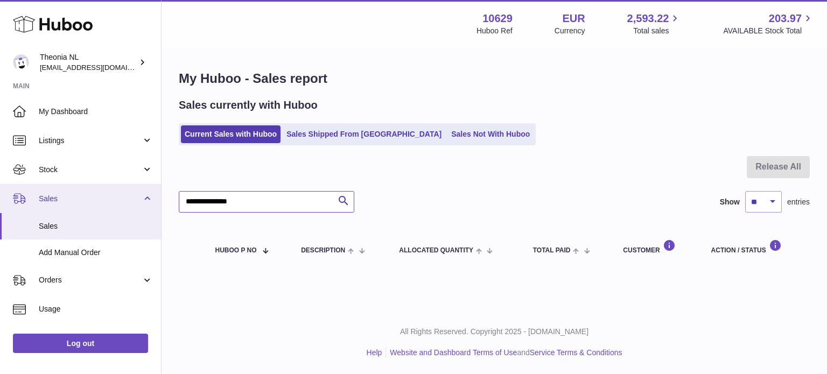
drag, startPoint x: 247, startPoint y: 205, endPoint x: 82, endPoint y: 203, distance: 165.3
click at [82, 202] on div "Huboo Theonia NL [EMAIL_ADDRESS][DOMAIN_NAME] Main My Dashboard Listings Not wi…" at bounding box center [413, 187] width 827 height 374
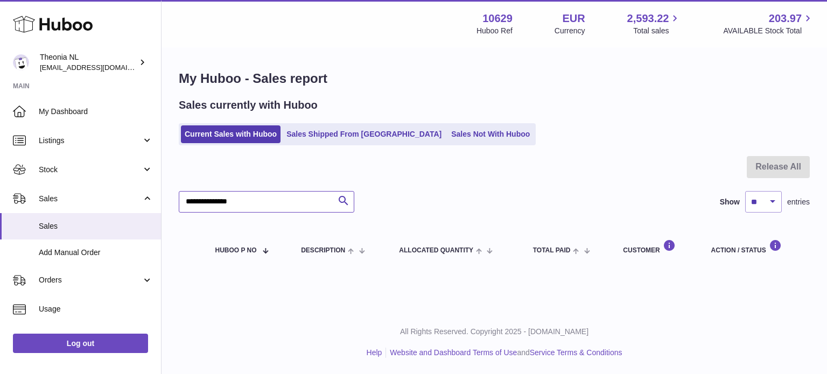
paste input "text"
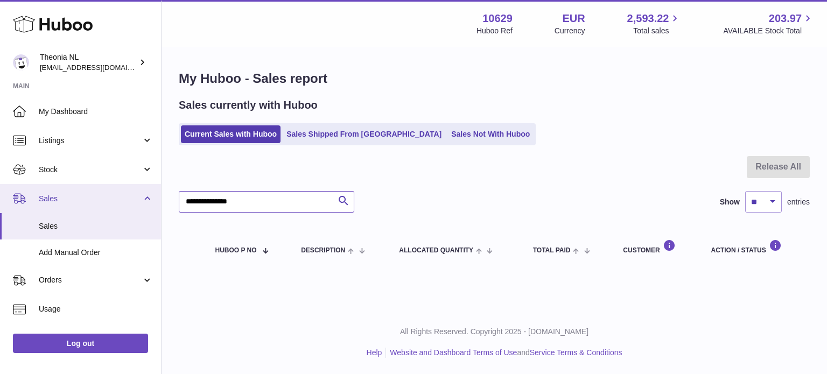
drag, startPoint x: 150, startPoint y: 207, endPoint x: 120, endPoint y: 201, distance: 30.6
click at [123, 202] on div "Huboo Theonia NL [EMAIL_ADDRESS][DOMAIN_NAME] Main My Dashboard Listings Not wi…" at bounding box center [413, 187] width 827 height 374
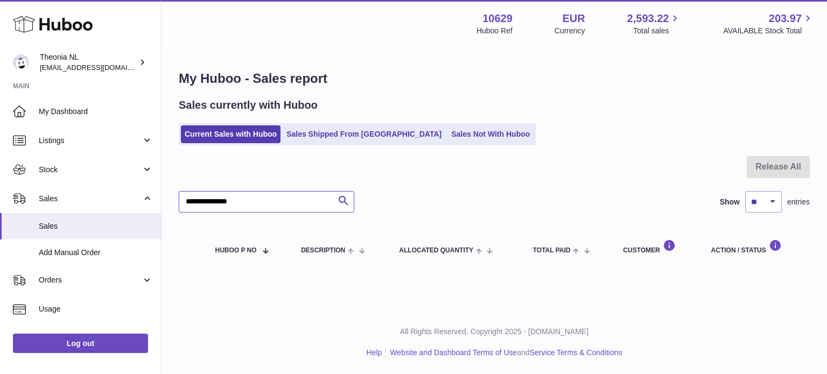
paste input "text"
type input "**********"
